Goal: Transaction & Acquisition: Subscribe to service/newsletter

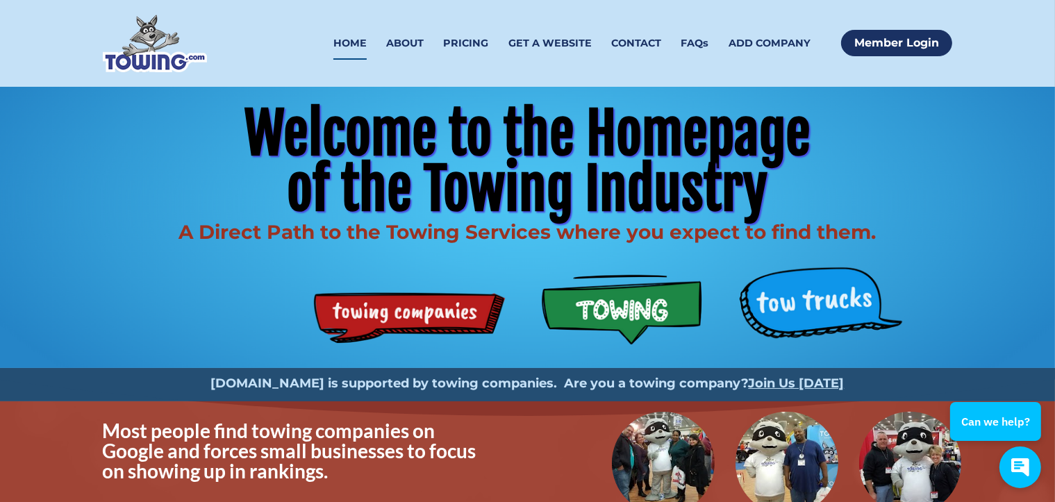
click at [795, 299] on div "Welcome to the Homepage of the Towing Industry A Direct Path to the Towing Serv…" at bounding box center [527, 227] width 889 height 281
click at [841, 303] on div "Welcome to the Homepage of the Towing Industry A Direct Path to the Towing Serv…" at bounding box center [527, 227] width 889 height 281
click at [839, 303] on div "Welcome to the Homepage of the Towing Industry A Direct Path to the Towing Serv…" at bounding box center [527, 227] width 889 height 281
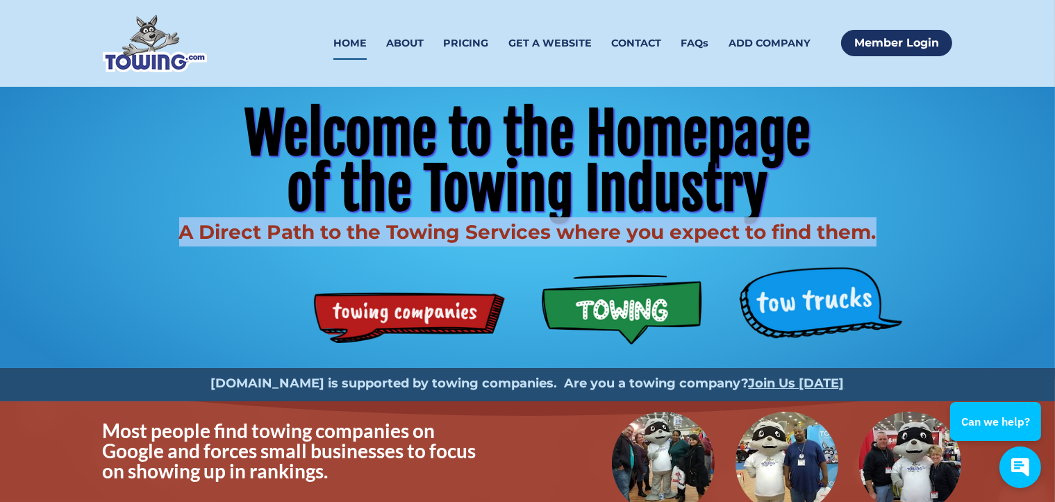
click at [839, 303] on div "Welcome to the Homepage of the Towing Industry A Direct Path to the Towing Serv…" at bounding box center [527, 227] width 889 height 281
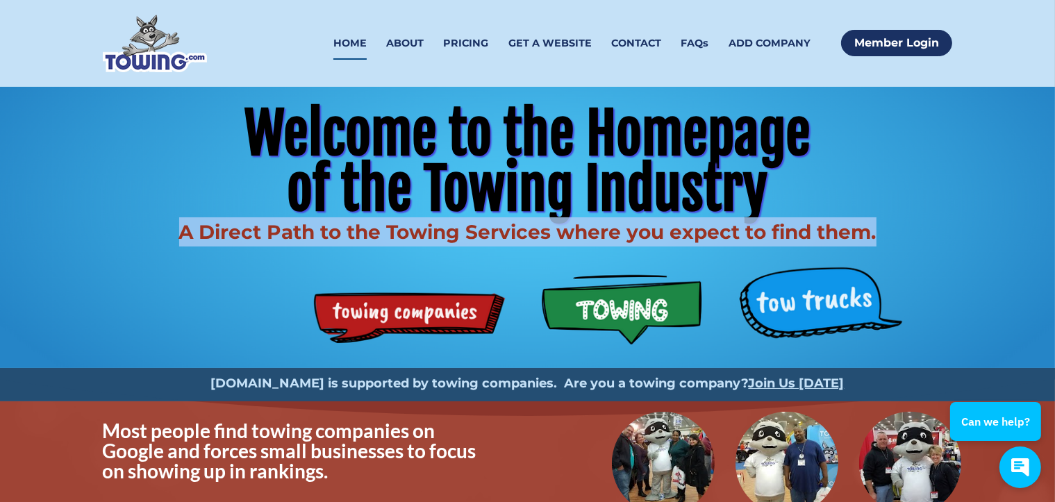
click at [809, 299] on div "Welcome to the Homepage of the Towing Industry A Direct Path to the Towing Serv…" at bounding box center [527, 227] width 889 height 281
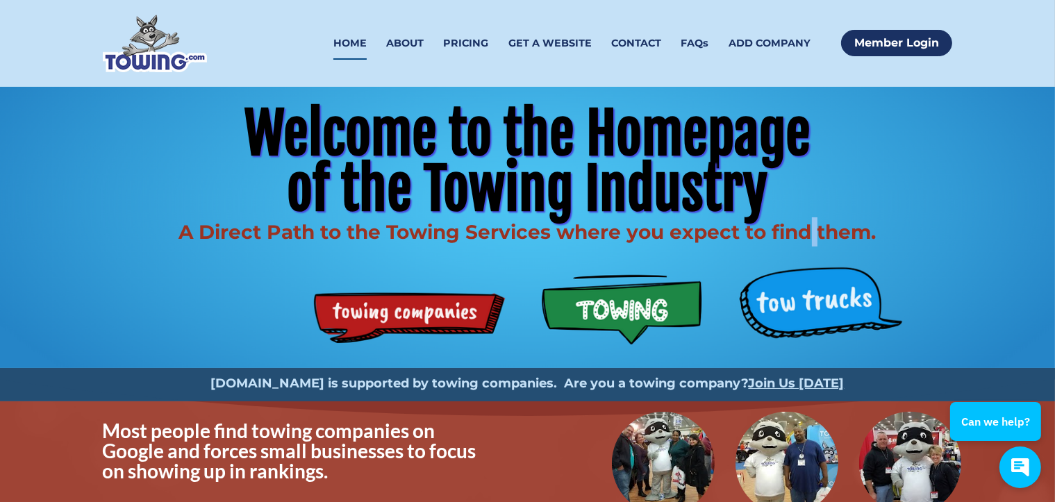
click at [809, 299] on div "Welcome to the Homepage of the Towing Industry A Direct Path to the Towing Serv…" at bounding box center [527, 227] width 889 height 281
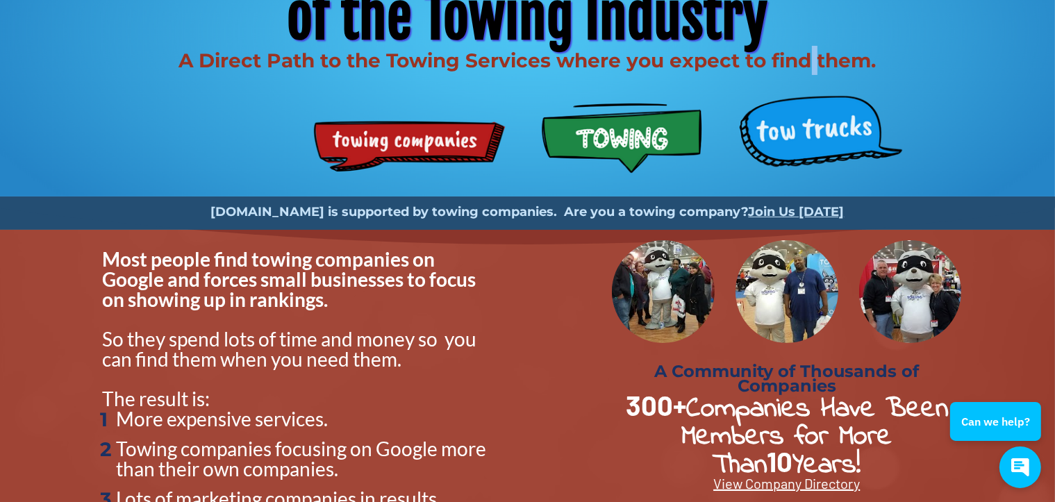
scroll to position [139, 0]
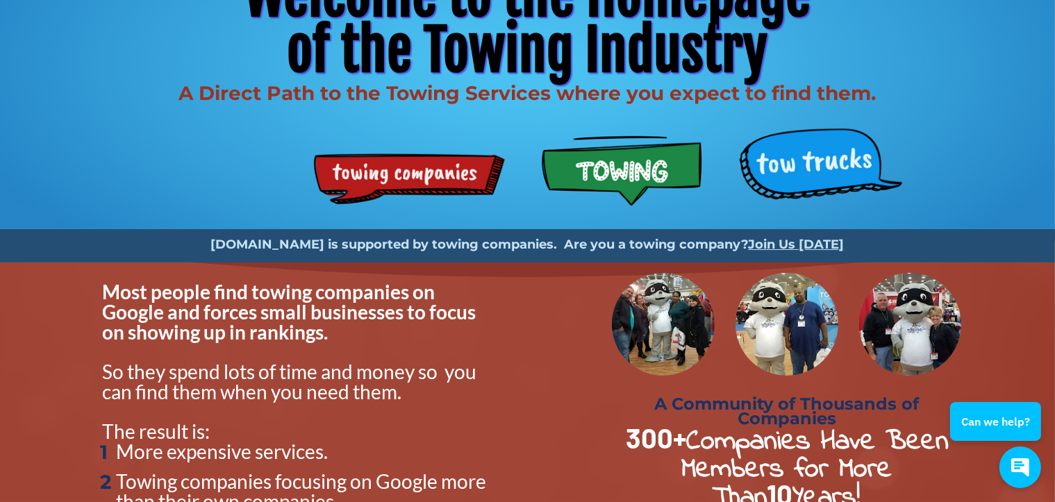
drag, startPoint x: 780, startPoint y: 148, endPoint x: 784, endPoint y: 156, distance: 8.7
click at [781, 150] on div "Welcome to the Homepage of the Towing Industry A Direct Path to the Towing Serv…" at bounding box center [527, 88] width 889 height 281
click at [784, 157] on div "Welcome to the Homepage of the Towing Industry A Direct Path to the Towing Serv…" at bounding box center [527, 88] width 889 height 281
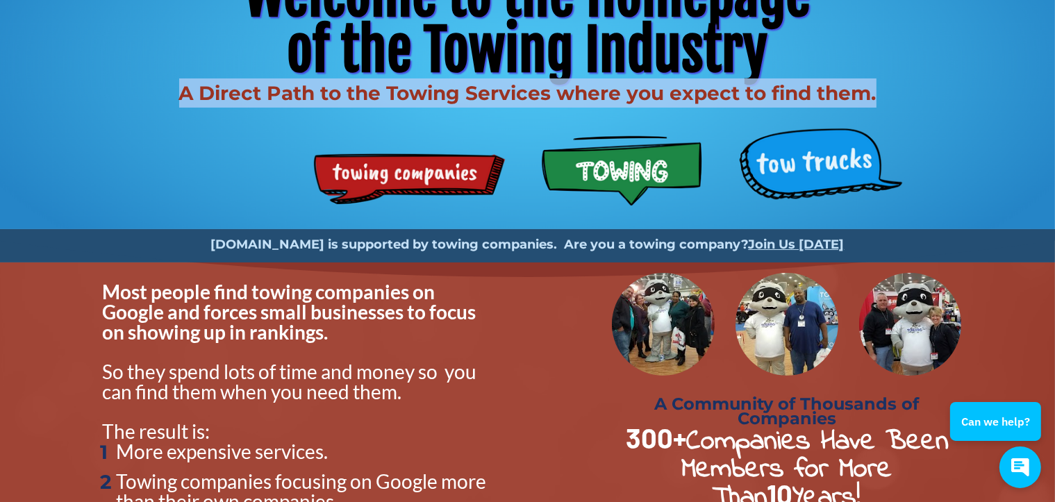
click at [784, 157] on div "Welcome to the Homepage of the Towing Industry A Direct Path to the Towing Serv…" at bounding box center [527, 88] width 889 height 281
click at [784, 158] on div "Welcome to the Homepage of the Towing Industry A Direct Path to the Towing Serv…" at bounding box center [527, 88] width 889 height 281
click at [420, 173] on div "Welcome to the Homepage of the Towing Industry A Direct Path to the Towing Serv…" at bounding box center [527, 88] width 889 height 281
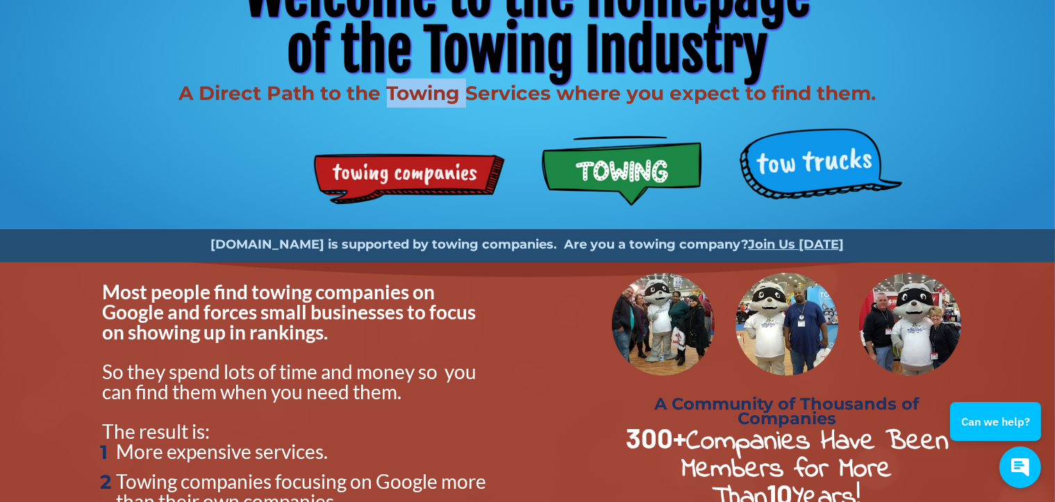
click at [420, 173] on div "Welcome to the Homepage of the Towing Industry A Direct Path to the Towing Serv…" at bounding box center [527, 88] width 889 height 281
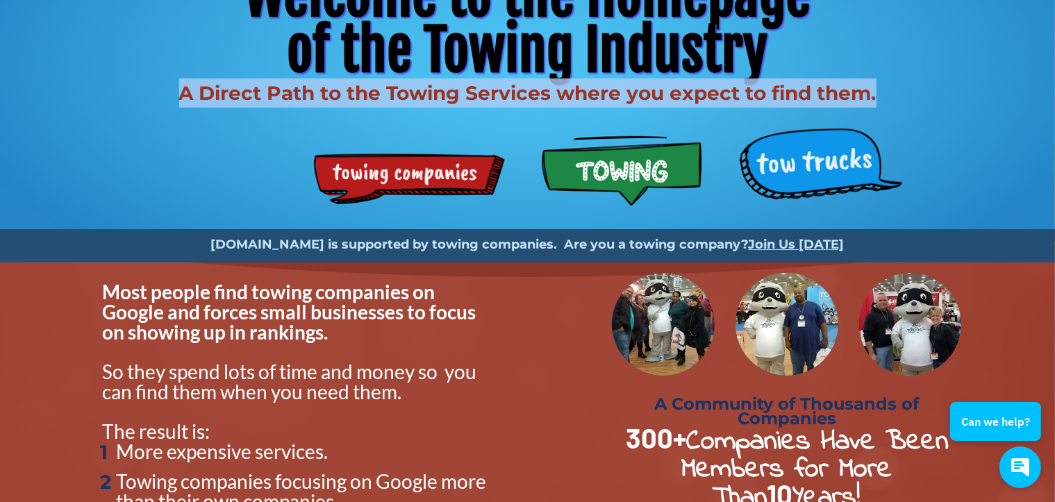
click at [420, 173] on div "Welcome to the Homepage of the Towing Industry A Direct Path to the Towing Serv…" at bounding box center [527, 88] width 889 height 281
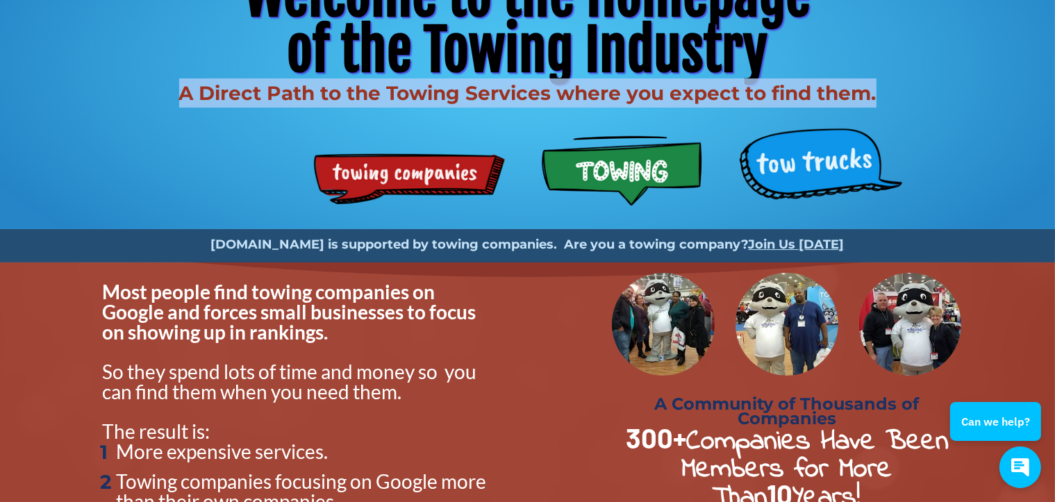
click at [420, 173] on div "Welcome to the Homepage of the Towing Industry A Direct Path to the Towing Serv…" at bounding box center [527, 88] width 889 height 281
click at [606, 163] on div "Welcome to the Homepage of the Towing Industry A Direct Path to the Towing Serv…" at bounding box center [527, 88] width 889 height 281
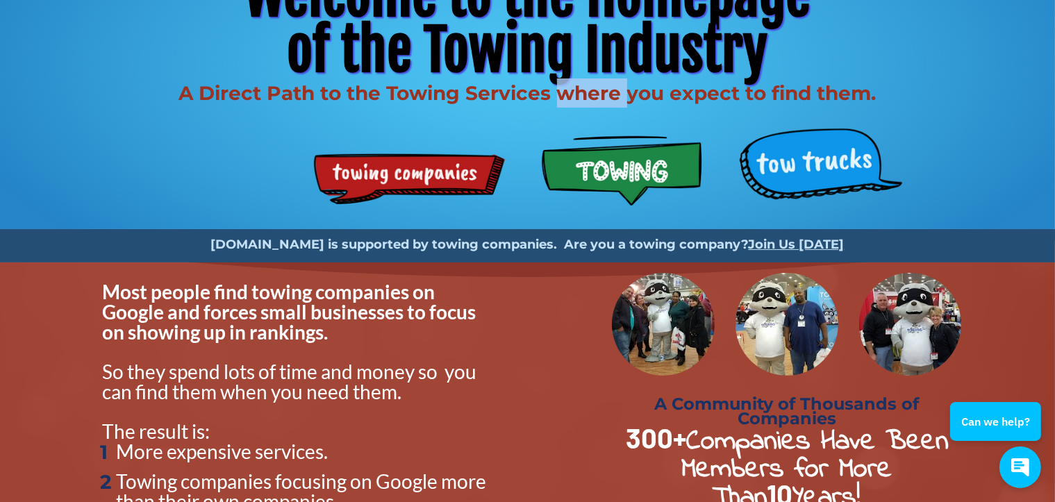
click at [606, 163] on div "Welcome to the Homepage of the Towing Industry A Direct Path to the Towing Serv…" at bounding box center [527, 88] width 889 height 281
click at [610, 171] on div "Welcome to the Homepage of the Towing Industry A Direct Path to the Towing Serv…" at bounding box center [527, 88] width 889 height 281
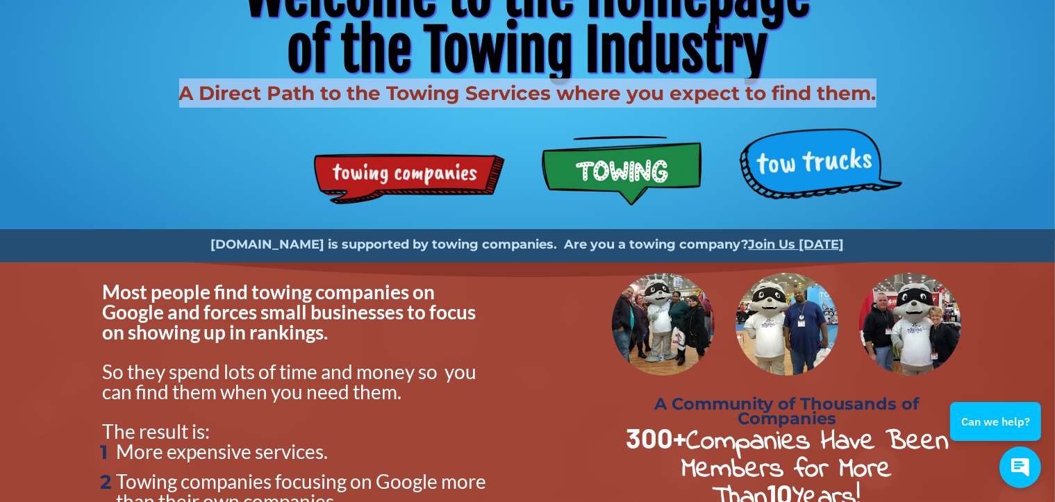
click at [610, 171] on div "Welcome to the Homepage of the Towing Industry A Direct Path to the Towing Serv…" at bounding box center [527, 88] width 889 height 281
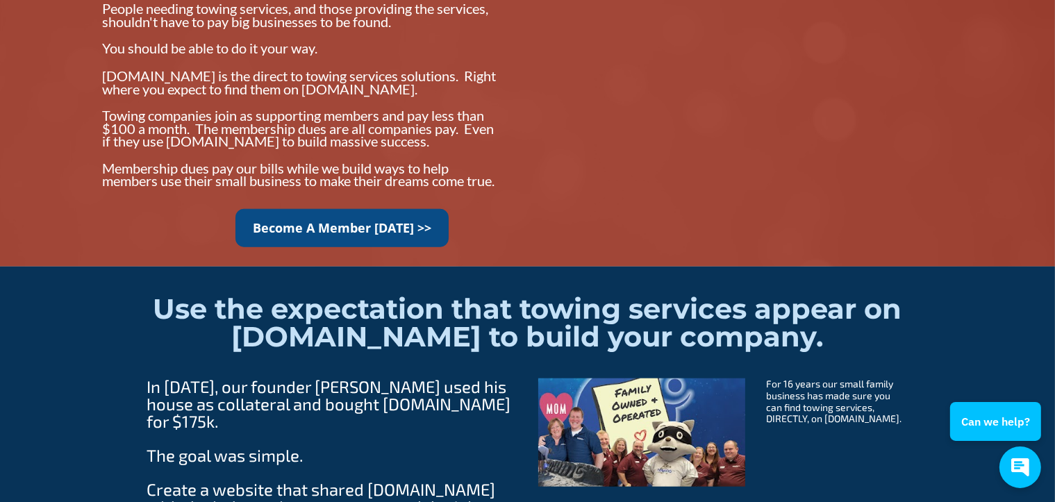
scroll to position [1320, 0]
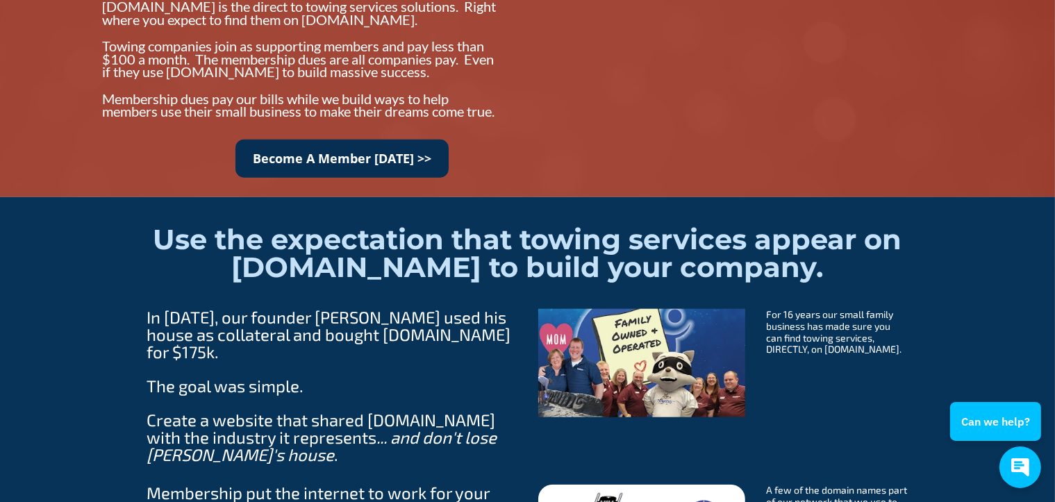
click at [322, 164] on link "Become A Member Today >>" at bounding box center [342, 159] width 213 height 38
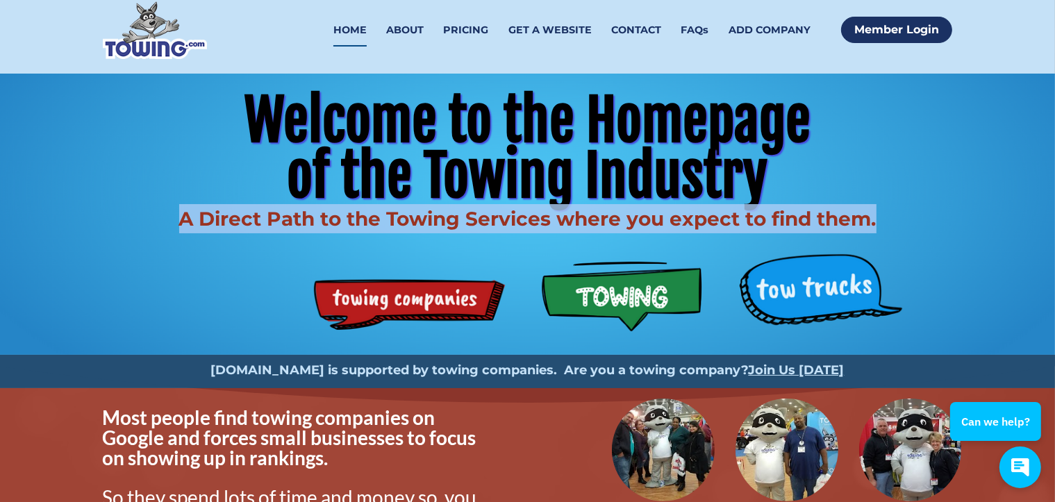
scroll to position [0, 0]
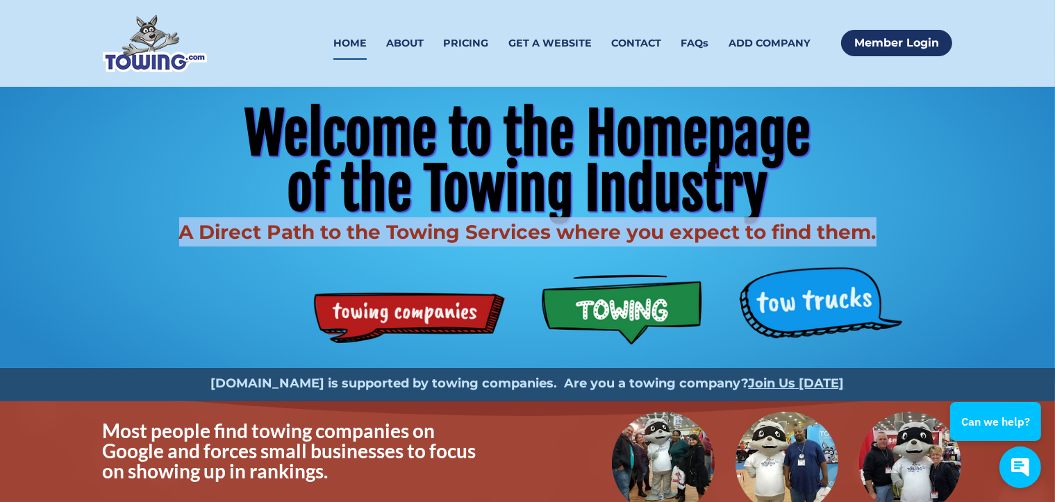
click at [352, 38] on link "HOME" at bounding box center [349, 43] width 33 height 33
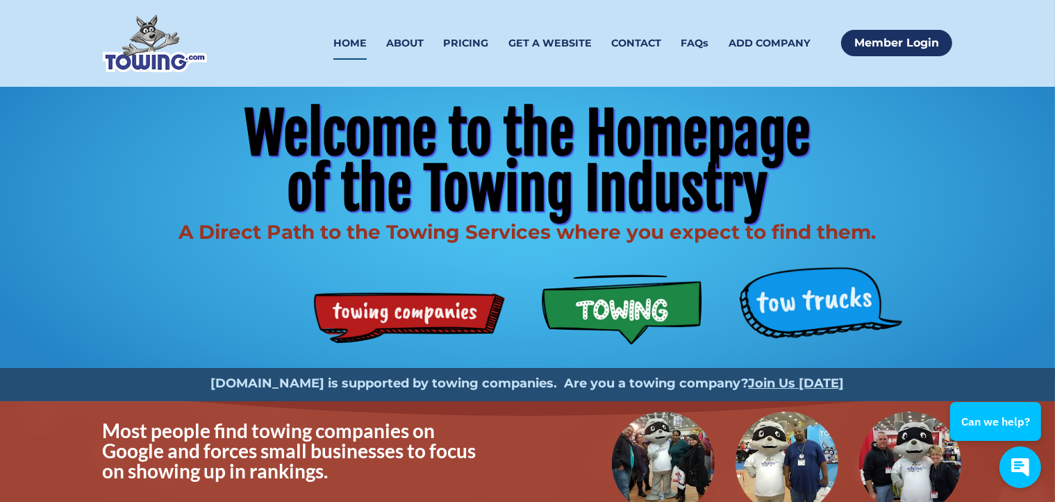
click at [826, 301] on div "Welcome to the Homepage of the Towing Industry A Direct Path to the Towing Serv…" at bounding box center [527, 227] width 889 height 281
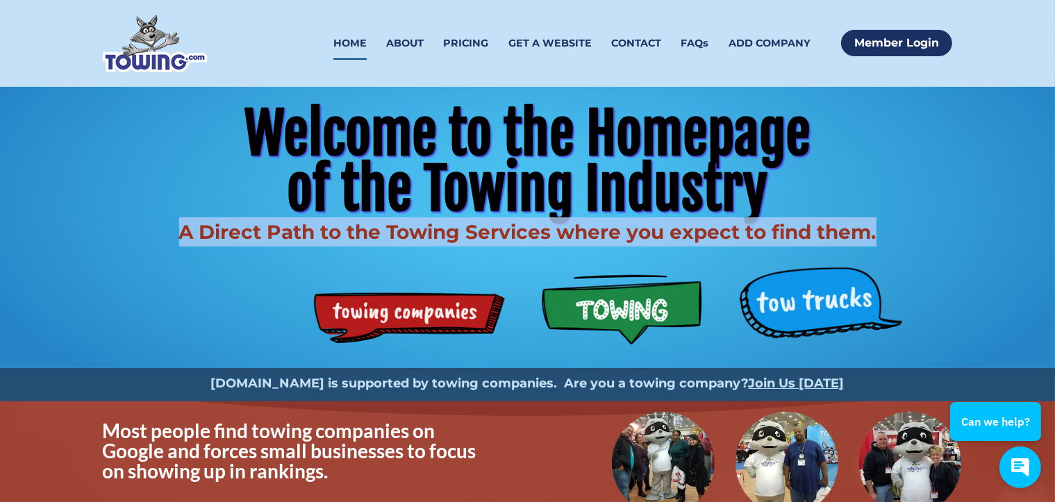
click at [826, 301] on div "Welcome to the Homepage of the Towing Industry A Direct Path to the Towing Serv…" at bounding box center [527, 227] width 889 height 281
click at [826, 300] on div "Welcome to the Homepage of the Towing Industry A Direct Path to the Towing Serv…" at bounding box center [527, 227] width 889 height 281
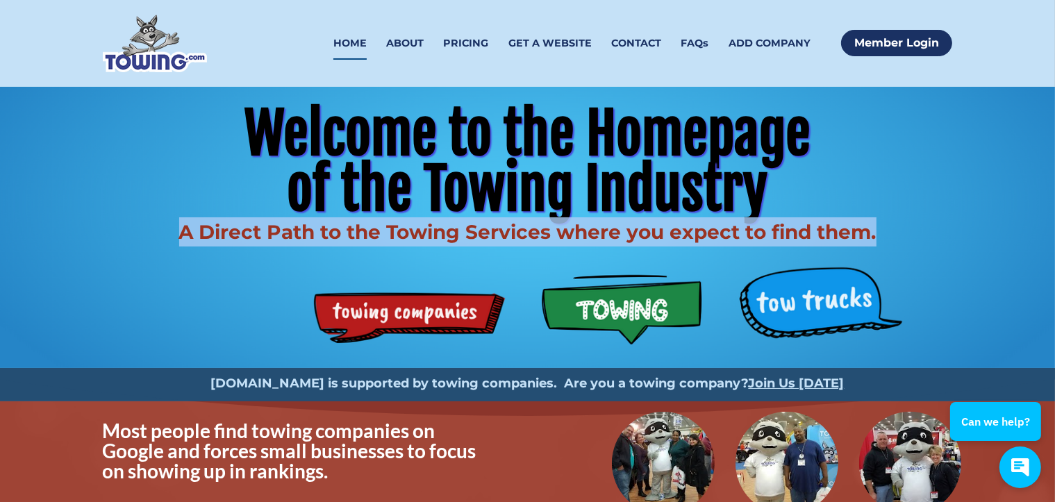
click at [826, 300] on div "Welcome to the Homepage of the Towing Industry A Direct Path to the Towing Serv…" at bounding box center [527, 227] width 889 height 281
click at [409, 38] on link "ABOUT" at bounding box center [405, 43] width 38 height 33
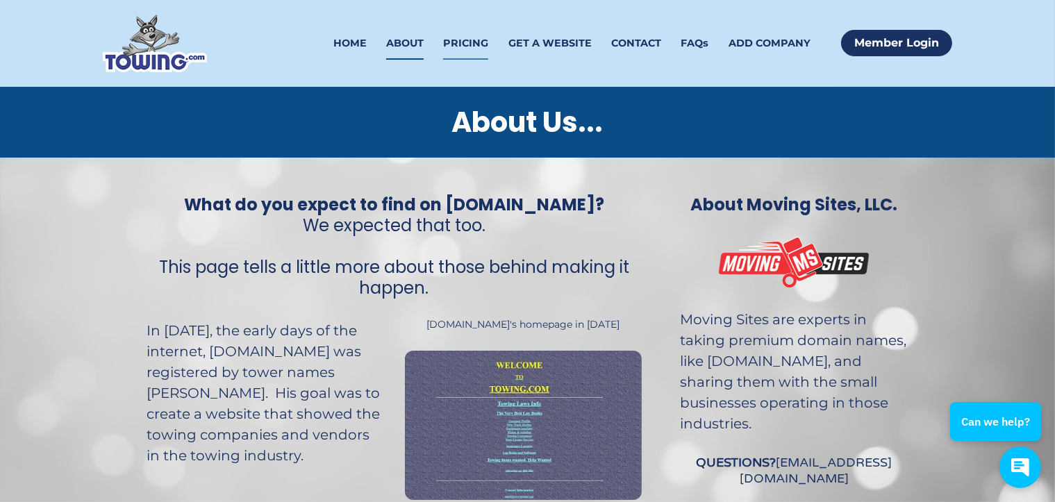
click at [477, 48] on link "PRICING" at bounding box center [465, 43] width 45 height 33
